Goal: Navigation & Orientation: Understand site structure

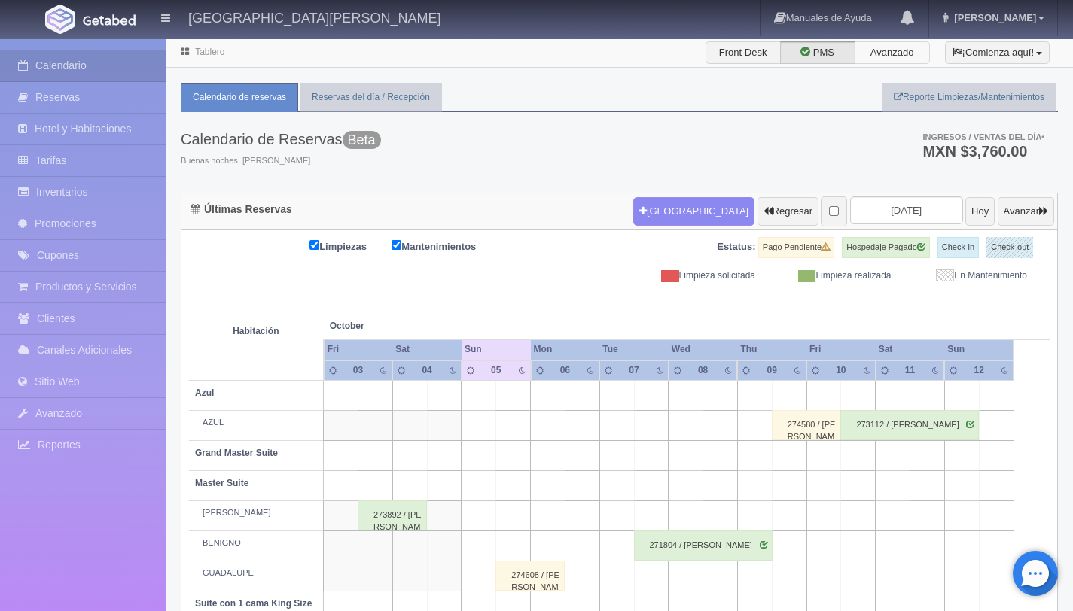
click at [902, 53] on label "Avanzado" at bounding box center [892, 52] width 75 height 23
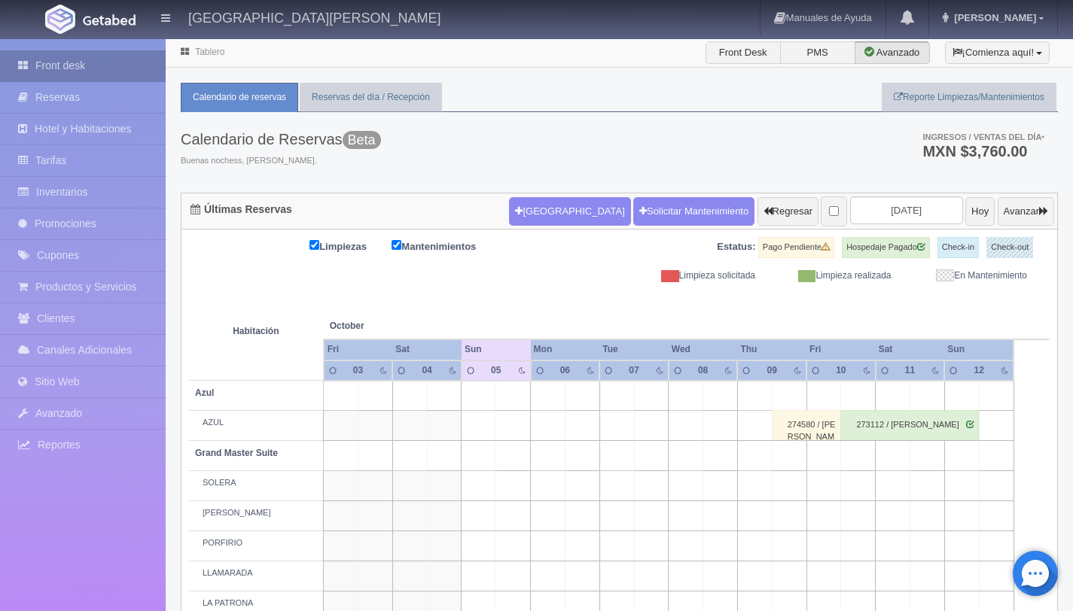
click at [84, 65] on link "Front desk" at bounding box center [83, 65] width 166 height 31
click at [895, 56] on label "Avanzado" at bounding box center [892, 52] width 75 height 23
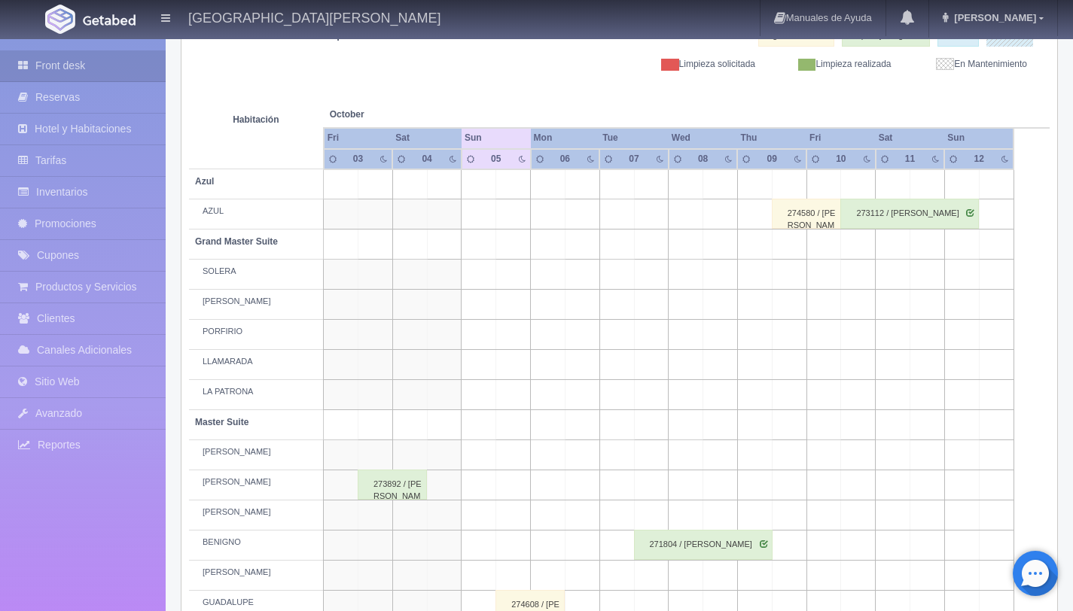
scroll to position [238, 0]
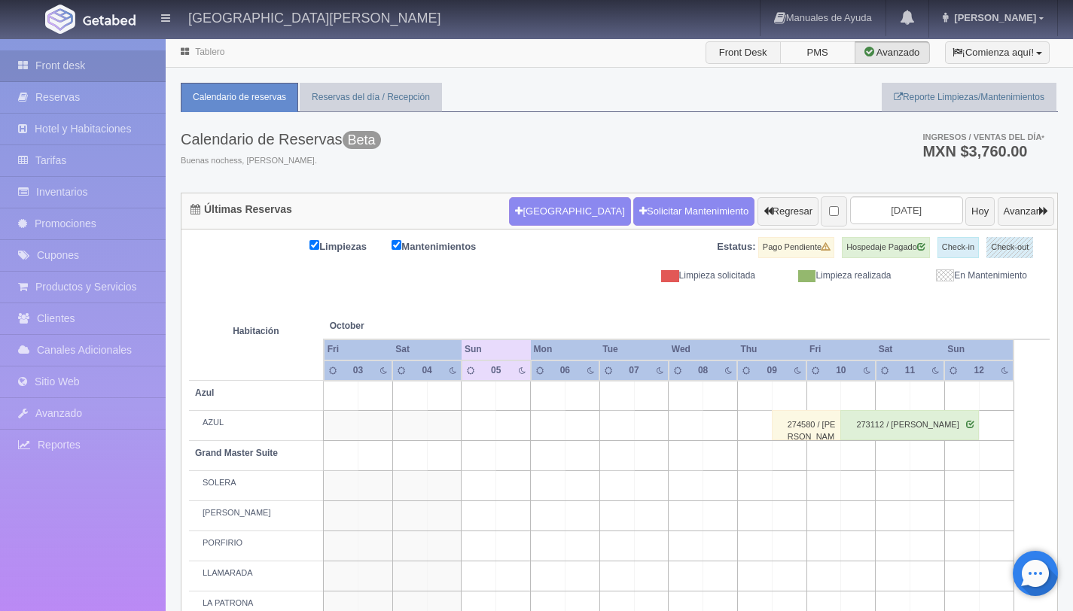
click at [817, 50] on label "PMS" at bounding box center [817, 52] width 75 height 23
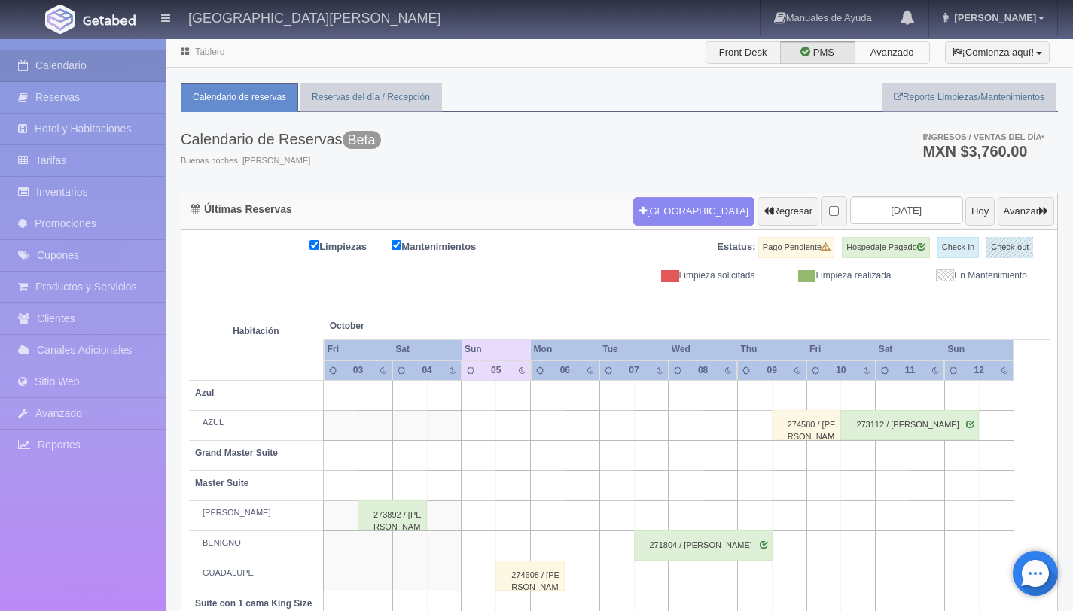
click at [893, 50] on label "Avanzado" at bounding box center [892, 52] width 75 height 23
